Goal: Task Accomplishment & Management: Complete application form

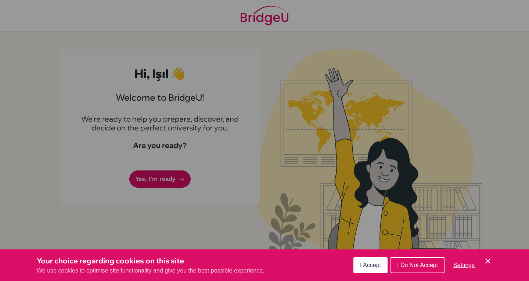
click at [415, 262] on span "I Do Not Accept" at bounding box center [417, 265] width 41 height 6
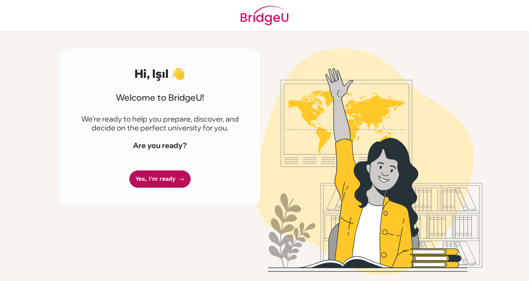
click at [172, 171] on link "Yes, I'm ready" at bounding box center [159, 178] width 61 height 17
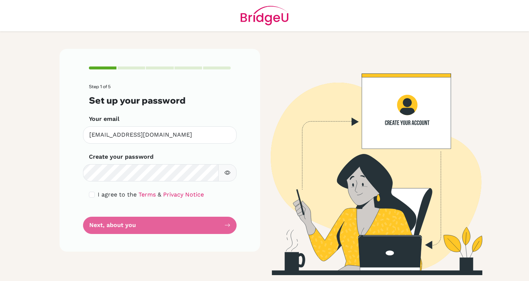
click at [107, 227] on form "Step 1 of 5 Set up your password Your email isilo.zer.66@gmail.com Invalid emai…" at bounding box center [160, 158] width 142 height 149
click at [164, 219] on form "Step 1 of 5 Set up your password Your email isilo.zer.66@gmail.com Invalid emai…" at bounding box center [160, 158] width 142 height 149
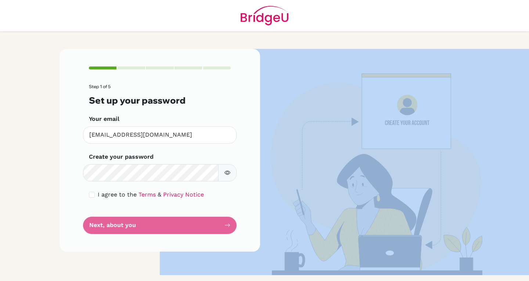
click at [164, 219] on form "Step 1 of 5 Set up your password Your email isilo.zer.66@gmail.com Invalid emai…" at bounding box center [160, 158] width 142 height 149
click at [90, 193] on input "checkbox" at bounding box center [92, 195] width 6 height 6
checkbox input "true"
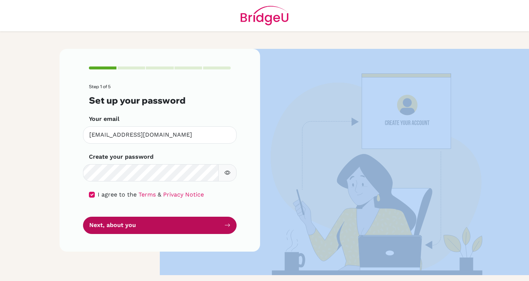
click at [111, 225] on button "Next, about you" at bounding box center [159, 225] width 153 height 17
